Goal: Transaction & Acquisition: Subscribe to service/newsletter

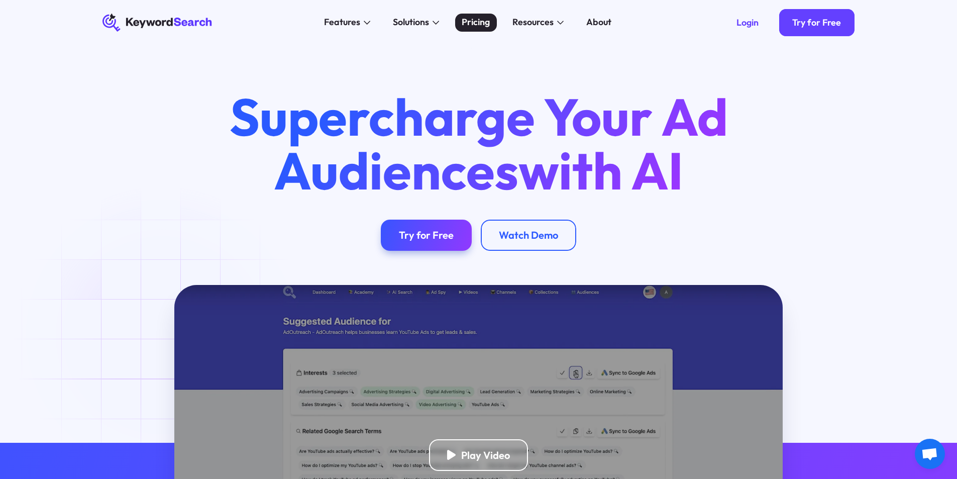
click at [471, 18] on div "Pricing" at bounding box center [476, 23] width 28 height 14
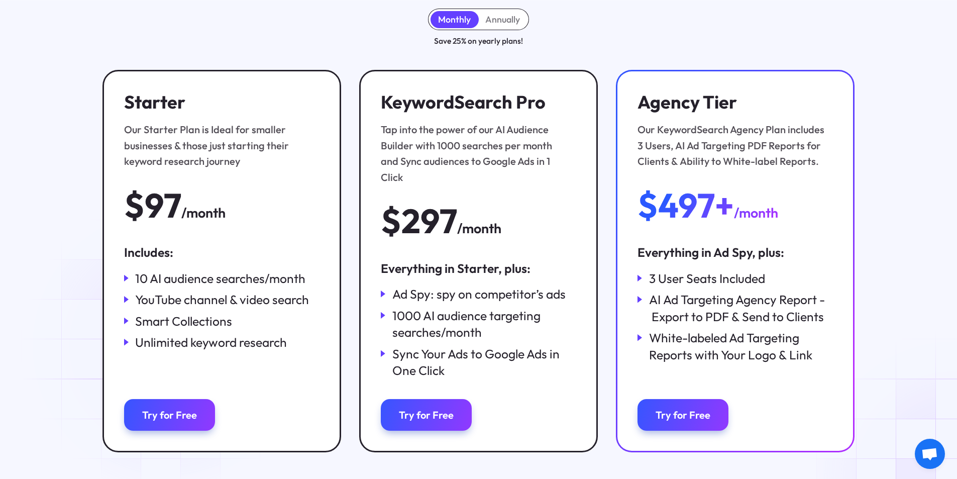
scroll to position [151, 0]
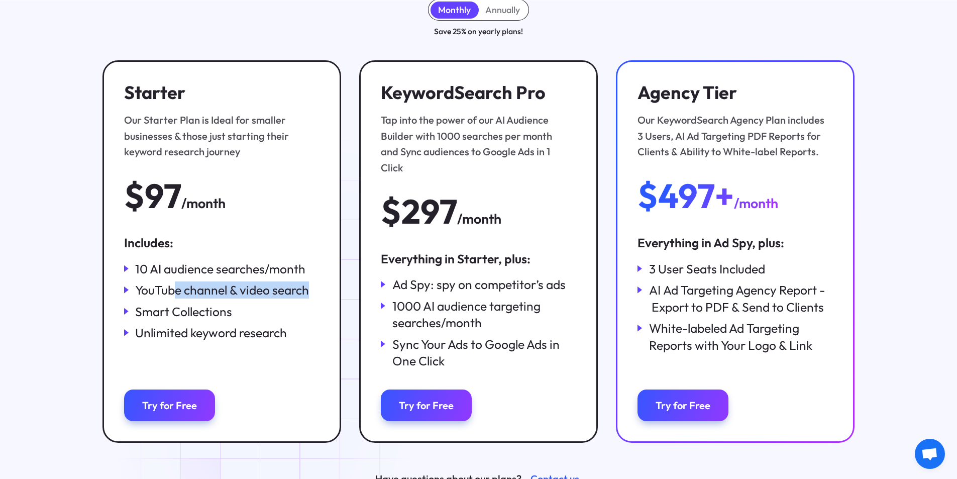
drag, startPoint x: 172, startPoint y: 293, endPoint x: 322, endPoint y: 285, distance: 150.4
click at [322, 285] on div "Starter Our Starter Plan is Ideal for smaller businesses & those just starting …" at bounding box center [221, 251] width 239 height 383
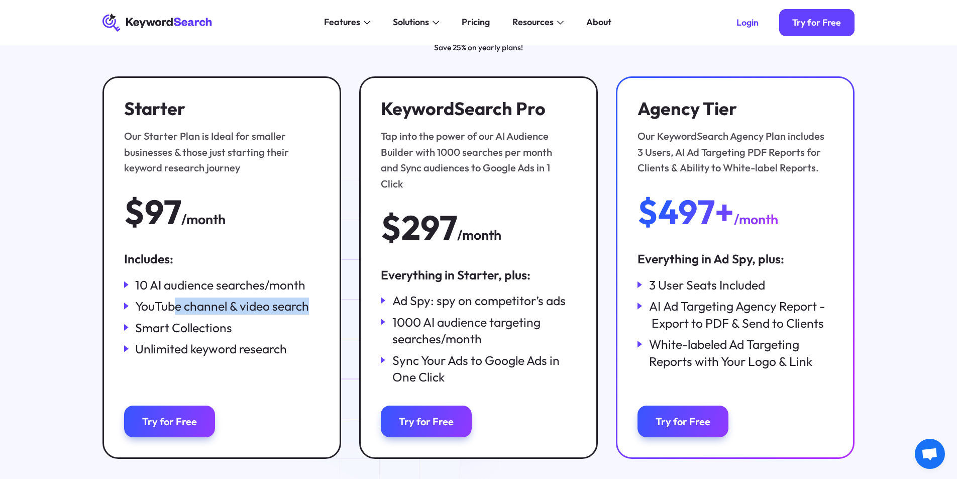
scroll to position [0, 0]
